Goal: Transaction & Acquisition: Book appointment/travel/reservation

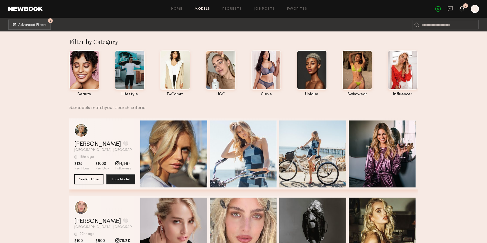
click at [460, 10] on icon at bounding box center [461, 9] width 5 height 6
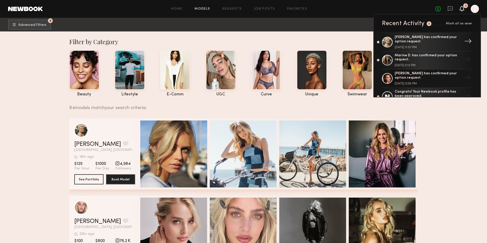
click at [432, 42] on div "[PERSON_NAME] has confirmed your option request." at bounding box center [428, 39] width 66 height 9
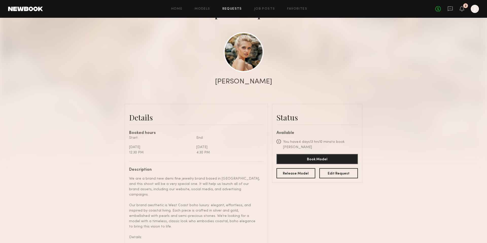
scroll to position [41, 0]
click at [313, 156] on button "Book Model" at bounding box center [316, 158] width 81 height 10
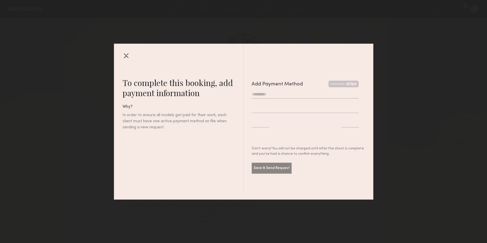
click at [302, 90] on input "text" at bounding box center [305, 94] width 107 height 8
type input "**********"
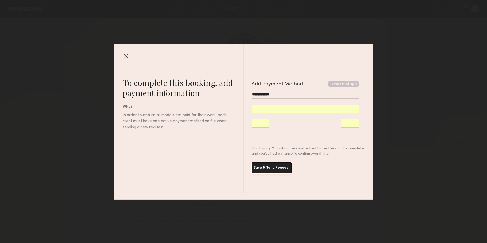
click at [280, 168] on button "Save & Send Request" at bounding box center [272, 167] width 40 height 11
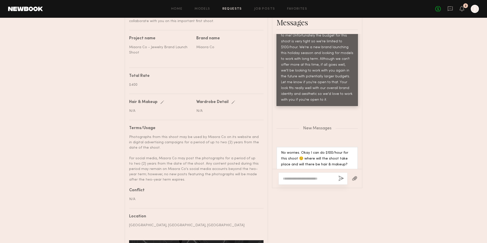
scroll to position [322, 0]
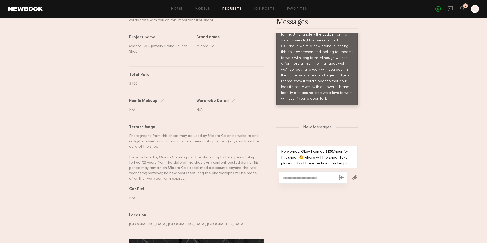
click at [330, 175] on textarea at bounding box center [308, 177] width 51 height 5
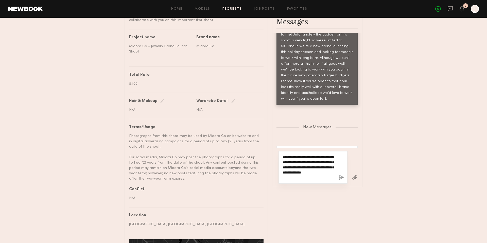
drag, startPoint x: 298, startPoint y: 166, endPoint x: 313, endPoint y: 171, distance: 15.5
click at [313, 171] on textarea "**********" at bounding box center [308, 167] width 51 height 25
drag, startPoint x: 321, startPoint y: 167, endPoint x: 330, endPoint y: 170, distance: 9.6
click at [330, 170] on textarea "**********" at bounding box center [308, 162] width 51 height 35
drag, startPoint x: 321, startPoint y: 167, endPoint x: 330, endPoint y: 170, distance: 8.8
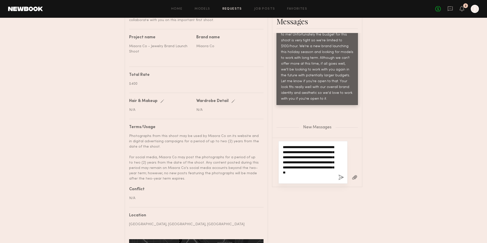
click at [330, 170] on textarea "**********" at bounding box center [308, 162] width 51 height 35
click at [327, 165] on textarea "**********" at bounding box center [308, 162] width 51 height 35
click at [329, 171] on textarea "**********" at bounding box center [308, 162] width 51 height 35
drag, startPoint x: 329, startPoint y: 171, endPoint x: 322, endPoint y: 168, distance: 7.3
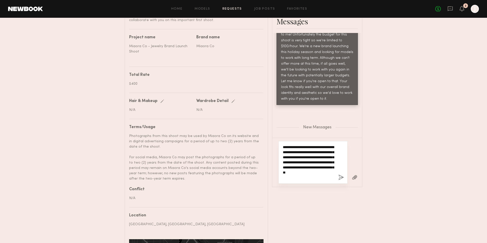
click at [322, 168] on textarea "**********" at bounding box center [308, 162] width 51 height 35
type textarea "**********"
click at [340, 174] on button "button" at bounding box center [341, 177] width 6 height 6
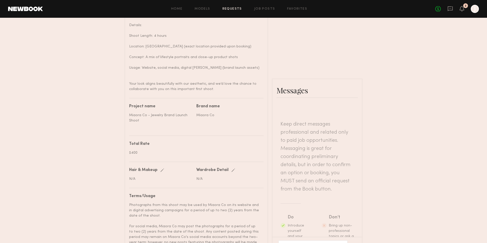
scroll to position [0, 0]
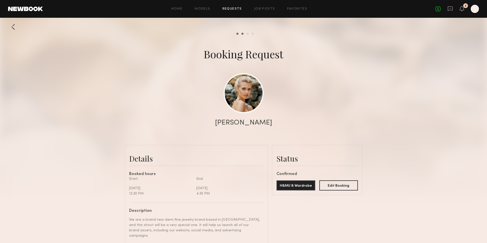
click at [228, 7] on div "Home Models Requests Job Posts Favorites Sign Out No fees up to $5,000 2 J" at bounding box center [261, 9] width 436 height 8
click at [229, 8] on link "Requests" at bounding box center [232, 8] width 20 height 3
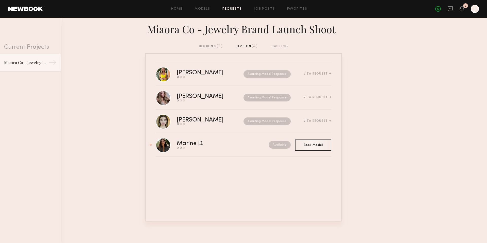
click at [207, 7] on div "Home Models Requests Job Posts Favorites Sign Out No fees up to $5,000 2 J" at bounding box center [261, 9] width 436 height 8
click at [206, 10] on link "Models" at bounding box center [201, 8] width 15 height 3
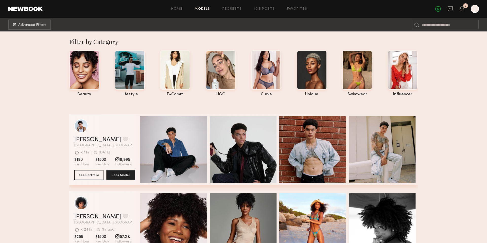
click at [238, 11] on div "Home Models Requests Job Posts Favorites Sign Out No fees up to $5,000 2 J" at bounding box center [261, 9] width 436 height 8
click at [181, 9] on link "Home" at bounding box center [176, 8] width 11 height 3
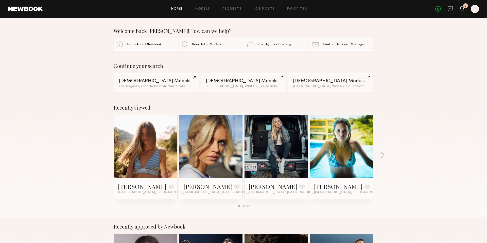
click at [461, 9] on icon at bounding box center [462, 9] width 4 height 4
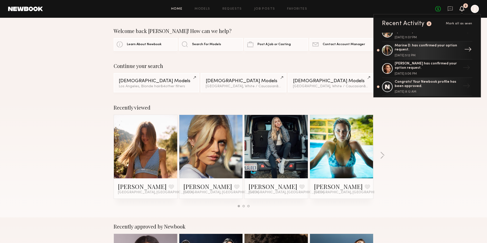
scroll to position [11, 0]
click at [450, 68] on div "[PERSON_NAME] has confirmed your option request." at bounding box center [428, 65] width 66 height 9
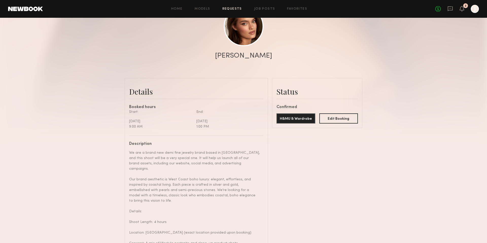
scroll to position [66, 0]
click at [302, 119] on button "H&MU & Wardrobe" at bounding box center [295, 119] width 39 height 10
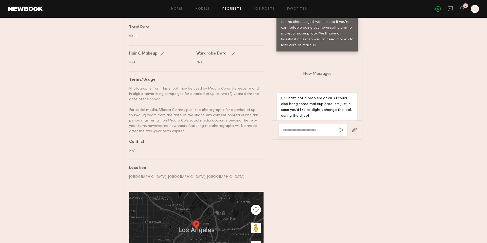
scroll to position [370, 0]
click at [305, 127] on textarea at bounding box center [308, 129] width 51 height 5
type textarea "*"
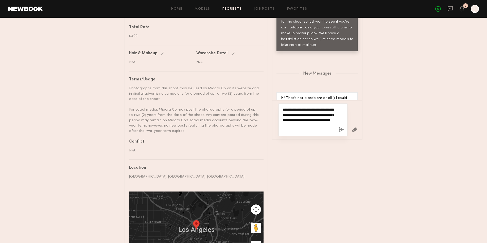
type textarea "**********"
click at [342, 127] on button "button" at bounding box center [341, 130] width 6 height 6
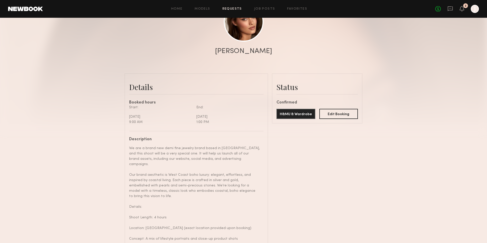
scroll to position [0, 0]
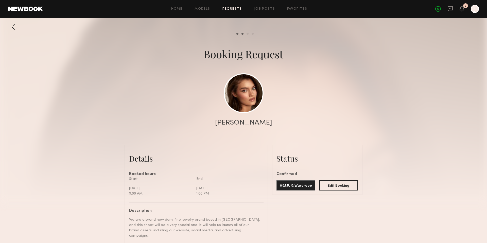
click at [262, 11] on div "Home Models Requests Job Posts Favorites Sign Out No fees up to $5,000 2 J" at bounding box center [261, 9] width 436 height 8
click at [261, 9] on link "Job Posts" at bounding box center [264, 8] width 21 height 3
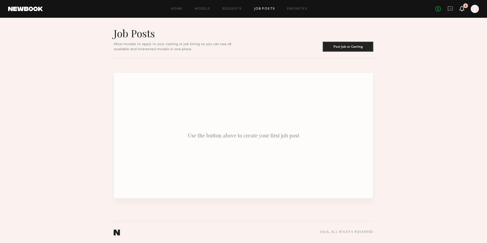
click at [460, 8] on icon at bounding box center [462, 9] width 4 height 4
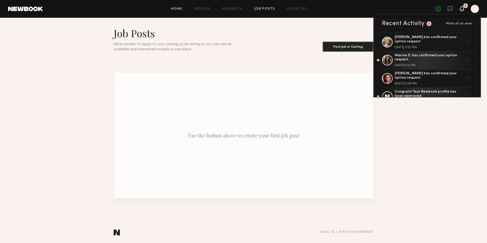
click at [177, 9] on link "Home" at bounding box center [176, 8] width 11 height 3
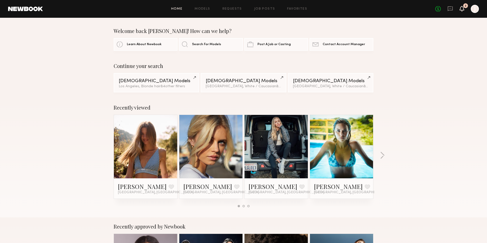
click at [461, 9] on icon at bounding box center [462, 9] width 4 height 4
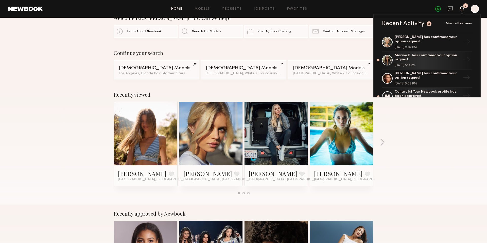
scroll to position [12, 0]
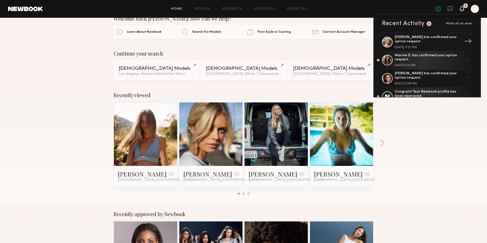
click at [462, 40] on div "→" at bounding box center [468, 41] width 12 height 13
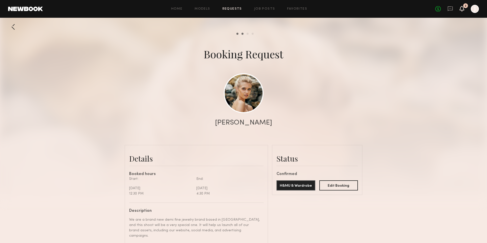
click at [461, 9] on icon at bounding box center [462, 9] width 4 height 4
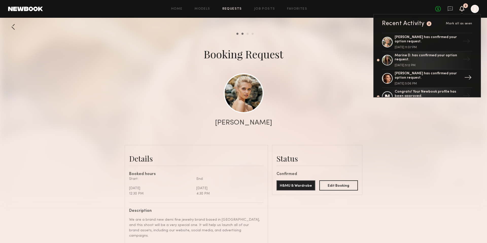
click at [426, 79] on div "[PERSON_NAME] has confirmed your option request." at bounding box center [428, 75] width 66 height 9
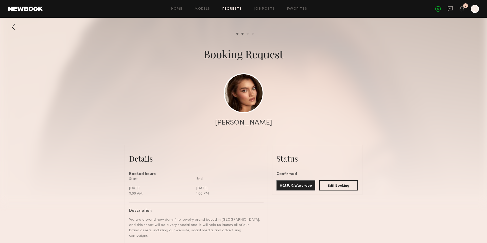
click at [474, 10] on div at bounding box center [475, 9] width 8 height 8
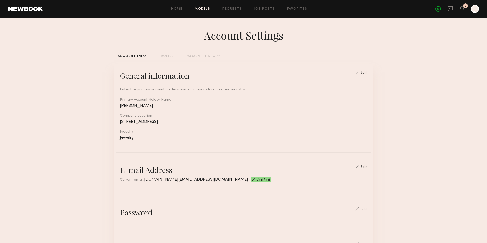
click at [203, 8] on link "Models" at bounding box center [201, 8] width 15 height 3
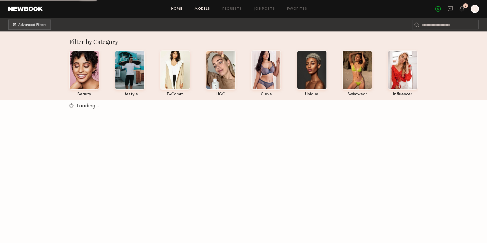
click at [182, 7] on link "Home" at bounding box center [176, 8] width 11 height 3
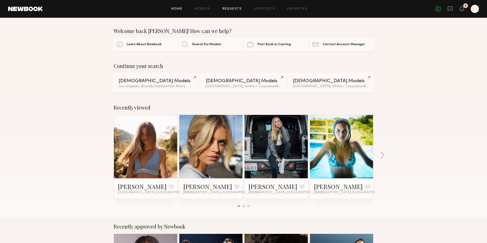
click at [236, 8] on link "Requests" at bounding box center [232, 8] width 20 height 3
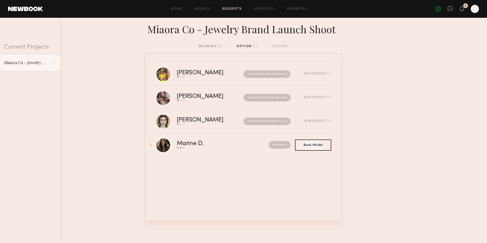
click at [247, 46] on div "booking (2) option (4) casting" at bounding box center [244, 47] width 90 height 6
click at [209, 44] on div "booking (2)" at bounding box center [211, 47] width 24 height 6
